Goal: Task Accomplishment & Management: Complete application form

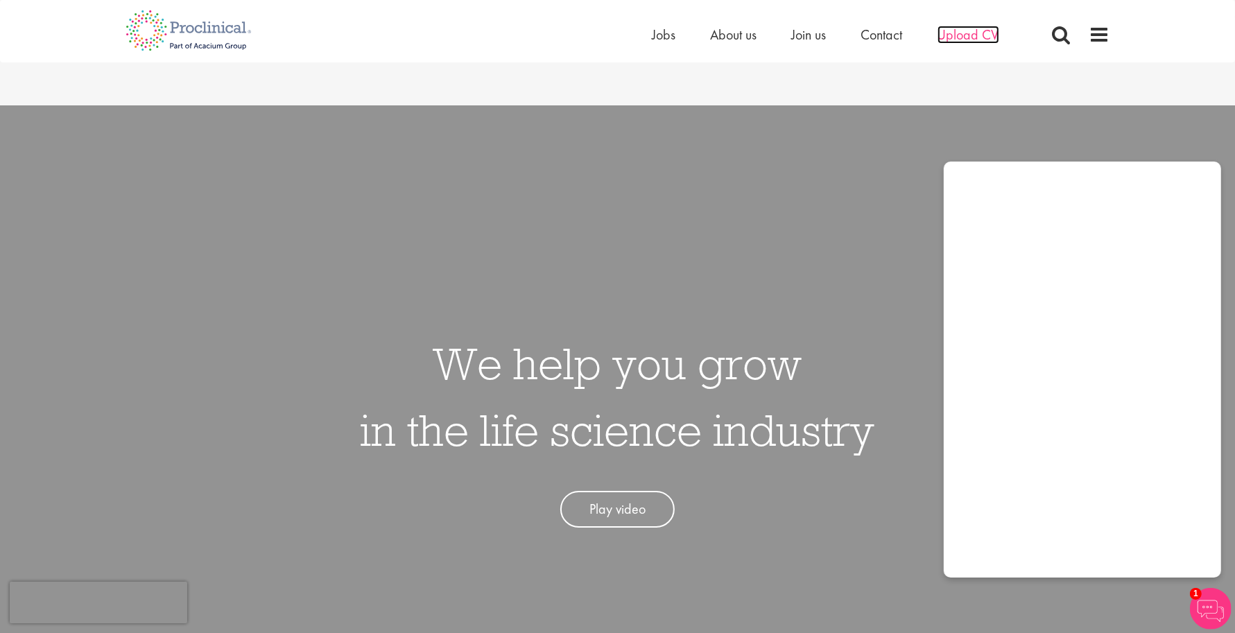
click at [970, 32] on span "Upload CV" at bounding box center [969, 35] width 62 height 18
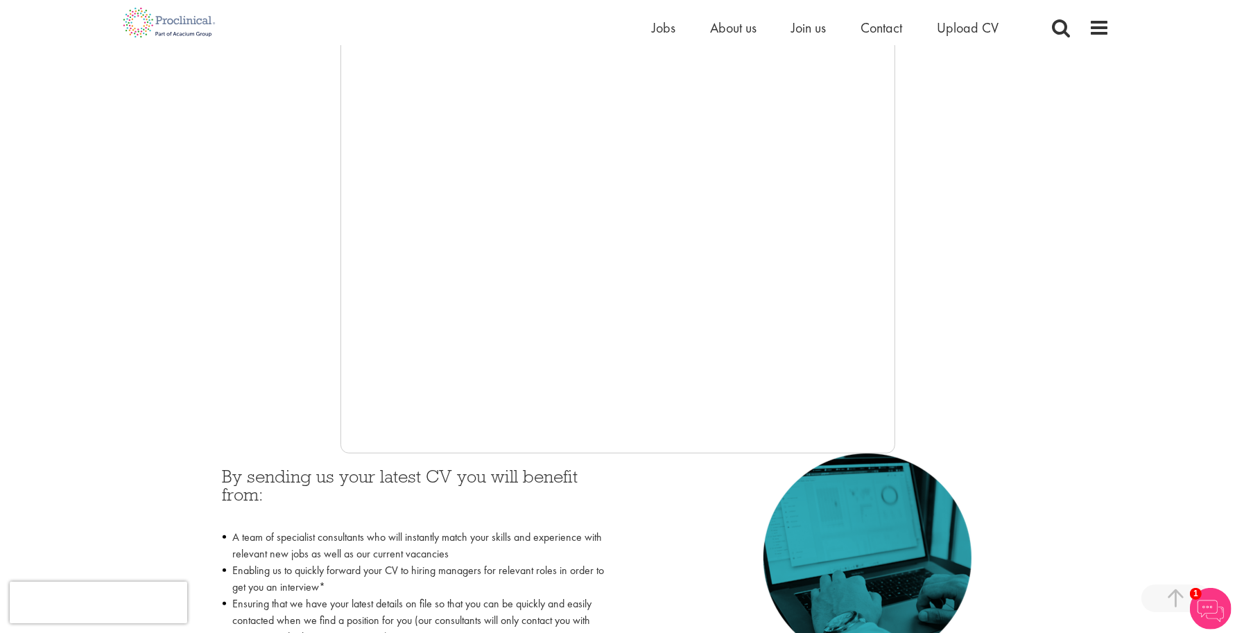
scroll to position [260, 0]
